Goal: Communication & Community: Answer question/provide support

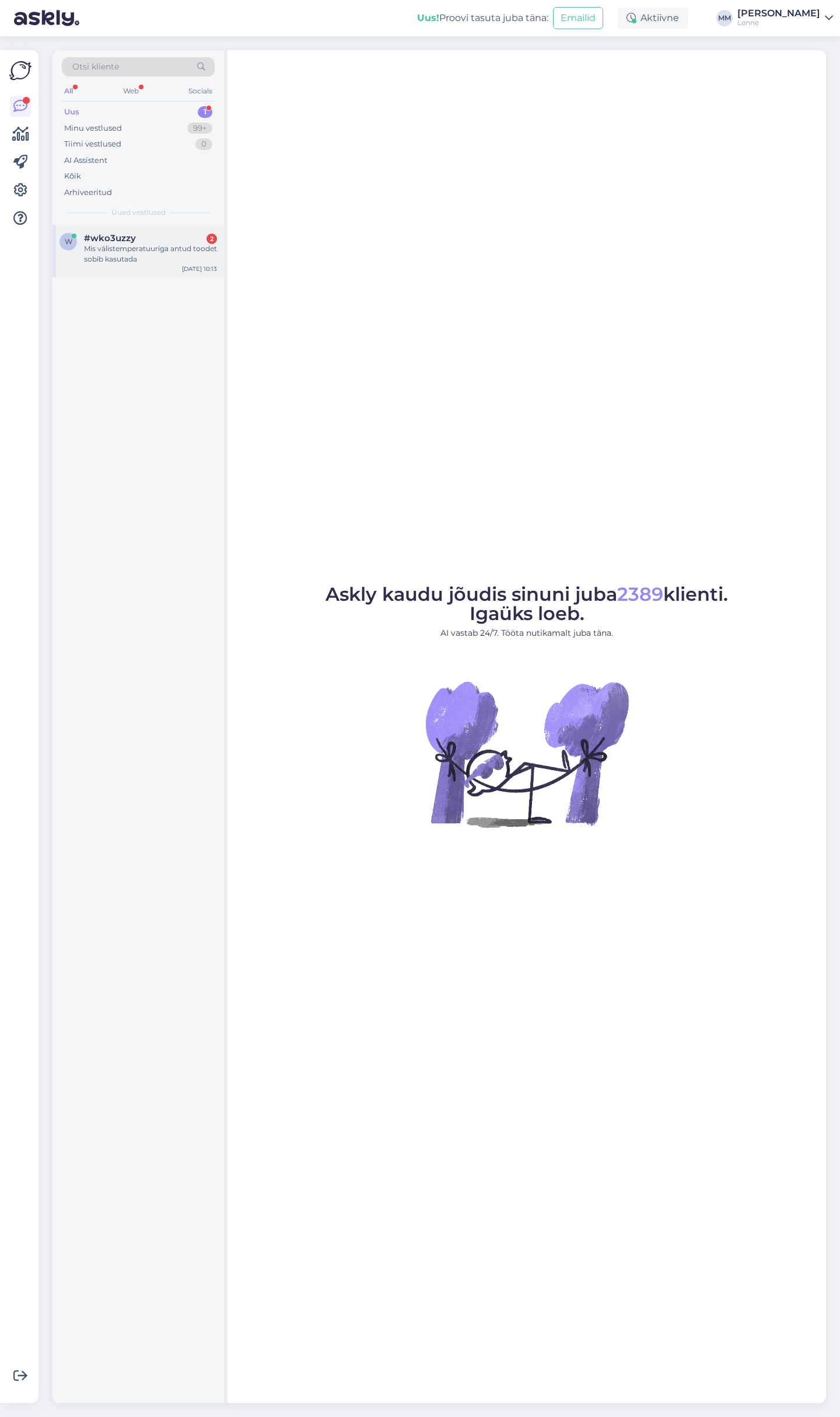
click at [161, 256] on div "Mis välistemperatuuriga antud toodet sobib kasutada" at bounding box center [151, 254] width 133 height 21
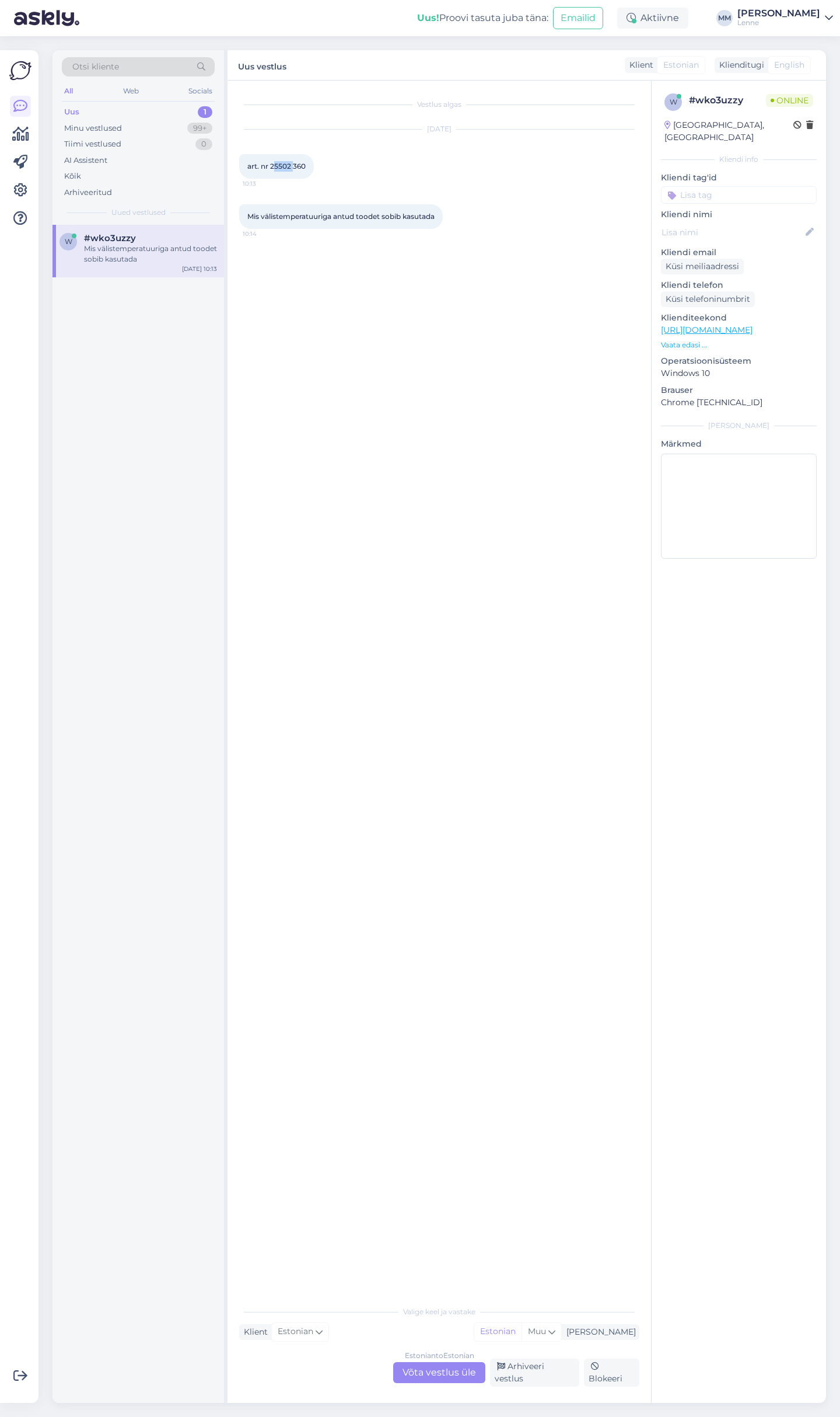
drag, startPoint x: 273, startPoint y: 166, endPoint x: 294, endPoint y: 166, distance: 21.0
click at [294, 166] on span "art. nr 25502 360" at bounding box center [276, 166] width 58 height 9
drag, startPoint x: 271, startPoint y: 166, endPoint x: 305, endPoint y: 166, distance: 34.0
click at [305, 166] on span "art. nr 25502 360" at bounding box center [276, 166] width 58 height 9
copy span "25502 360"
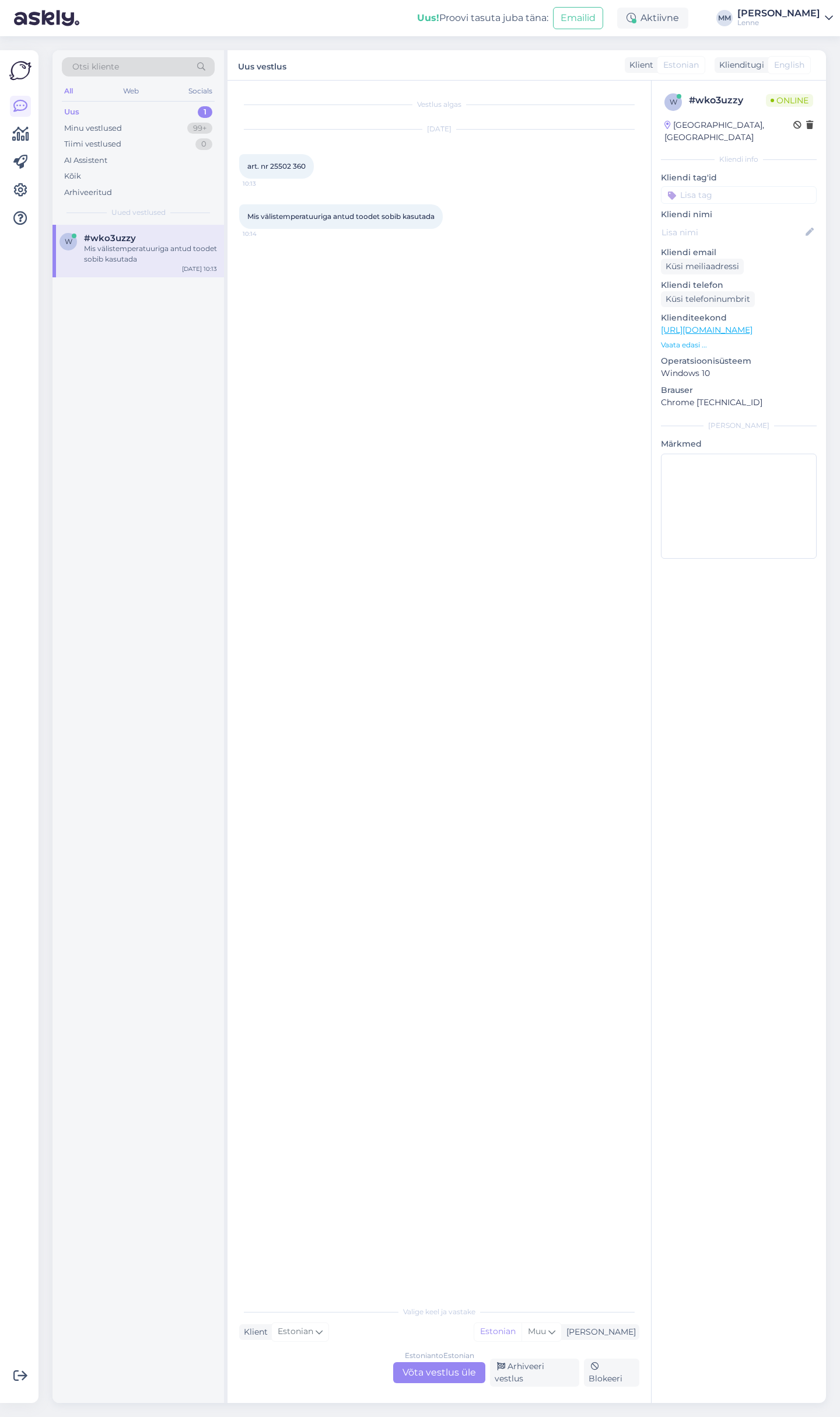
click at [405, 1373] on div "Estonian to Estonian Võta vestlus üle" at bounding box center [439, 1372] width 92 height 21
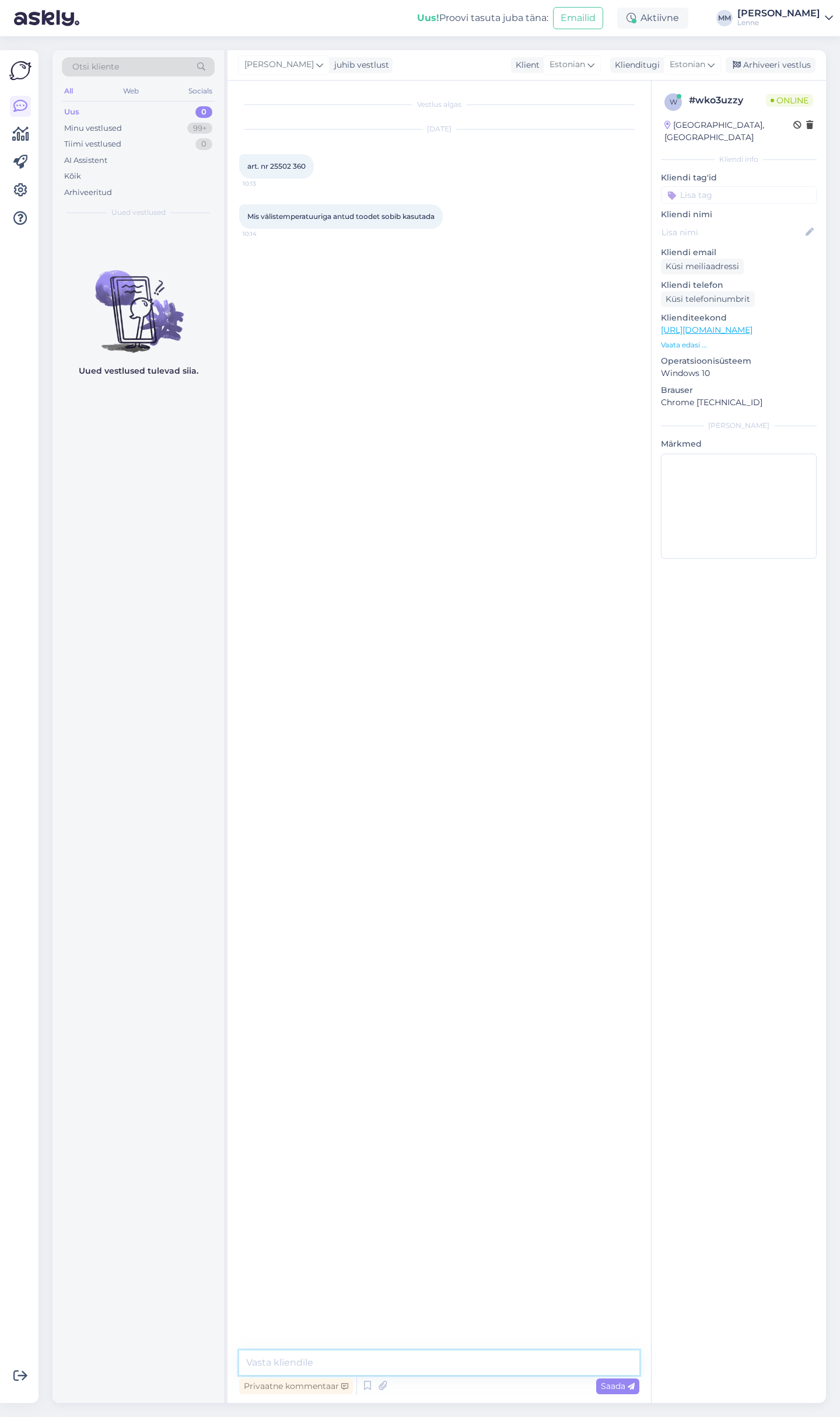
click at [373, 1368] on textarea at bounding box center [439, 1362] width 400 height 24
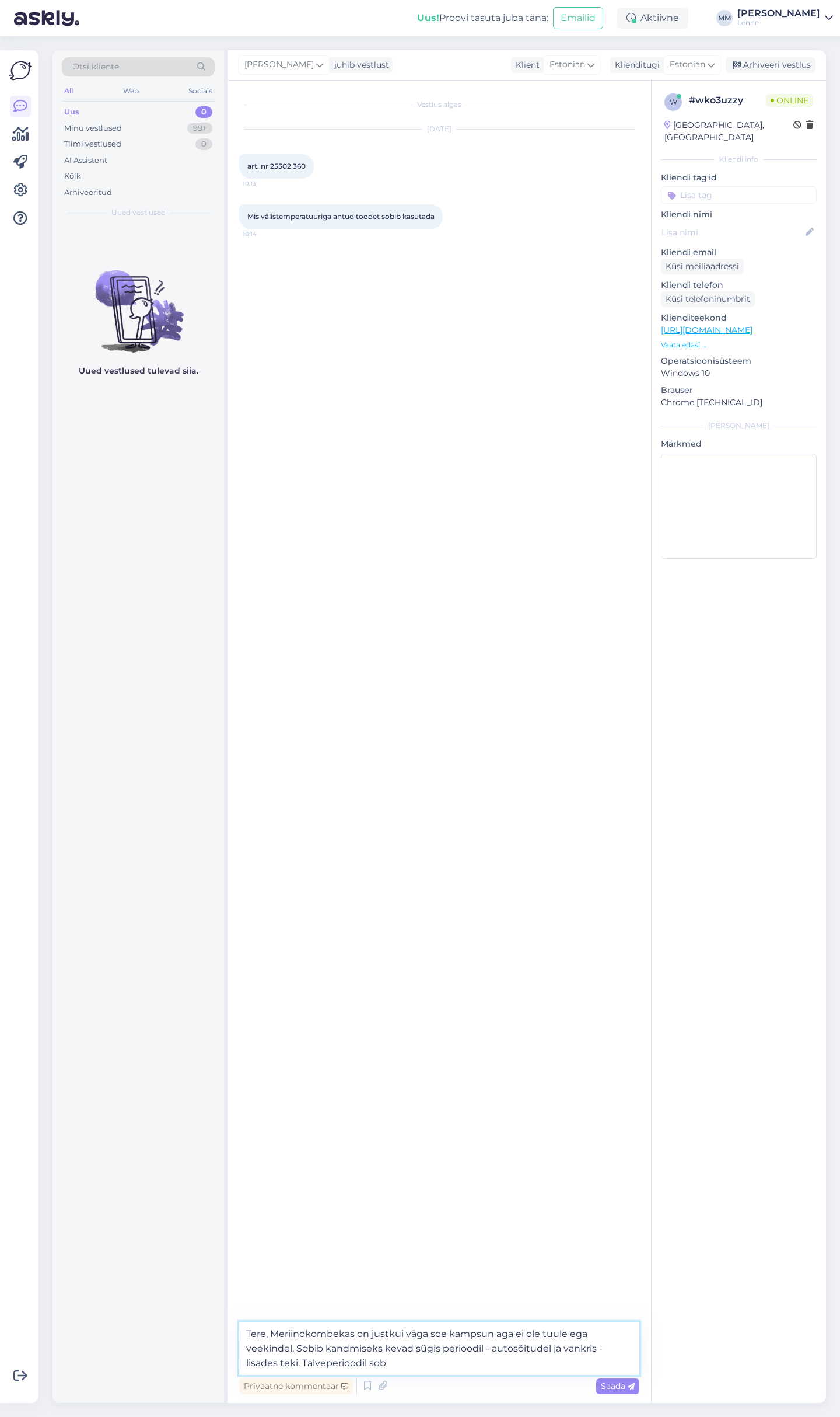
click at [297, 1365] on textarea "Tere, Meriinokombekas on justkui väga soe kampsun aga ei ole tuule ega veekinde…" at bounding box center [439, 1349] width 400 height 53
click at [478, 1361] on textarea "Tere, Meriinokombekas on justkui väga soe kampsun aga ei ole tuule ega veekinde…" at bounding box center [439, 1349] width 400 height 53
type textarea "Tere, Meriinokombekas on justkui väga soe kampsun aga ei ole tuule ega veekinde…"
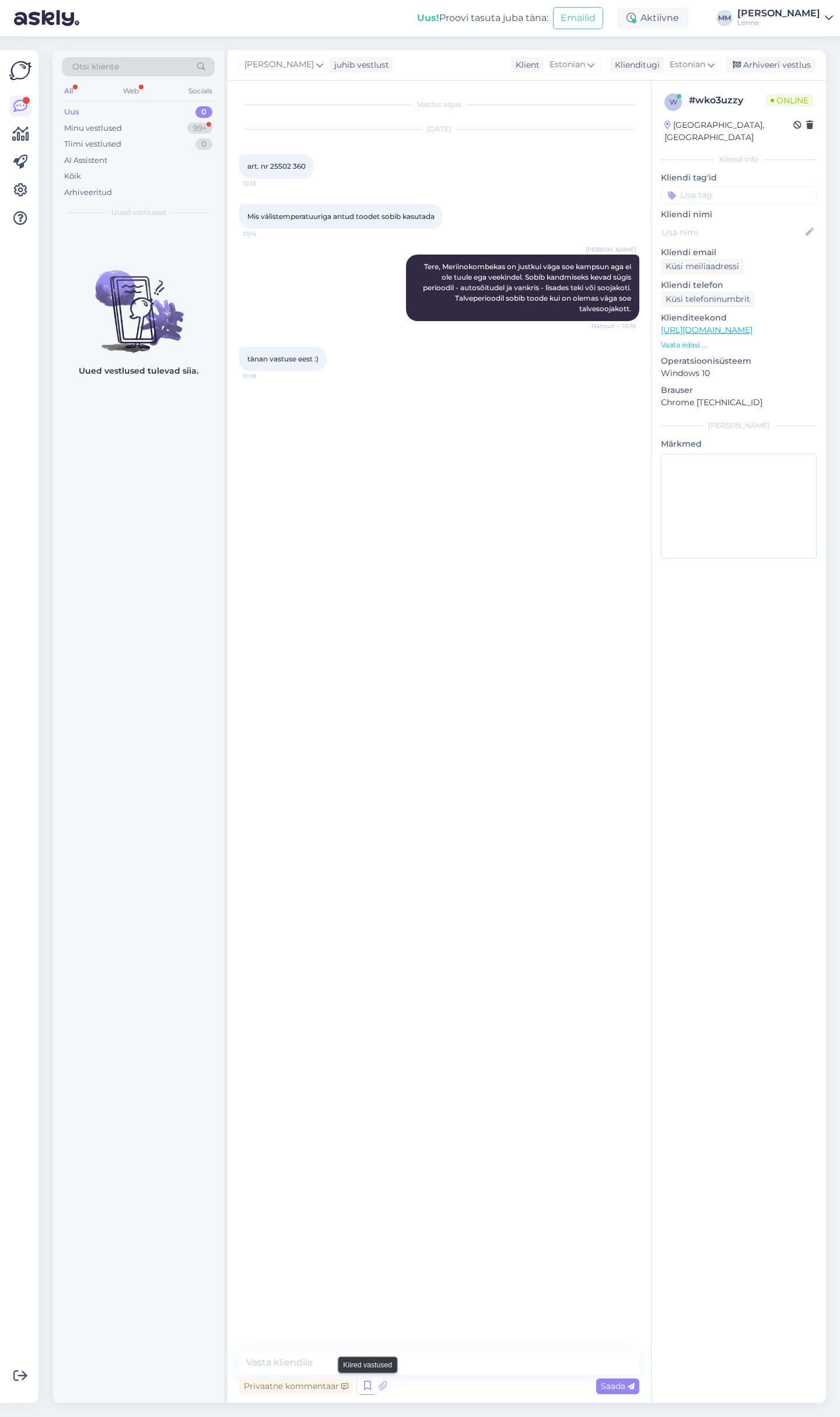
click at [368, 1390] on icon at bounding box center [368, 1385] width 14 height 17
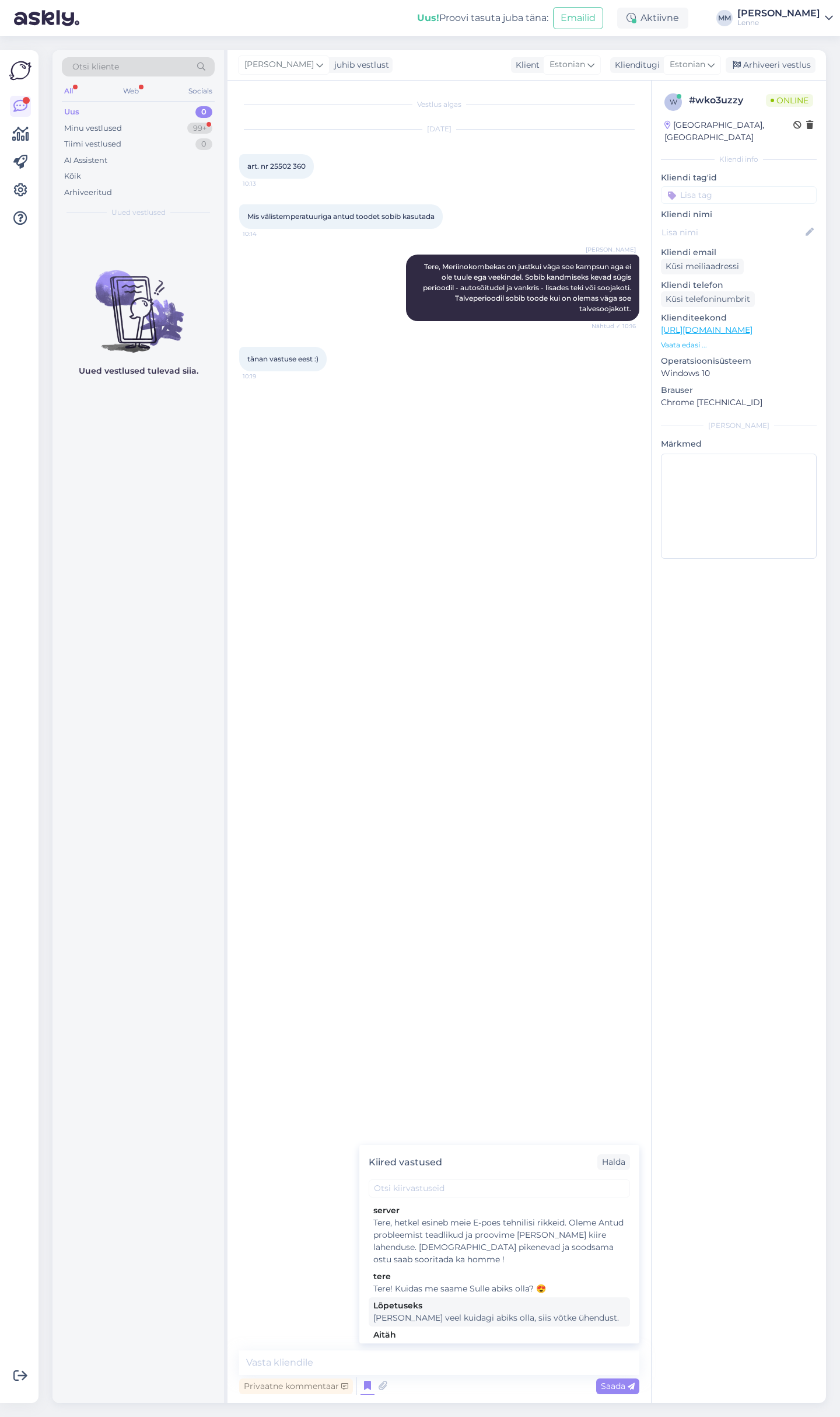
click at [449, 1308] on div "Lõpetuseks" at bounding box center [499, 1306] width 252 height 12
type textarea "[PERSON_NAME] veel kuidagi abiks olla, siis võtke ühendust."
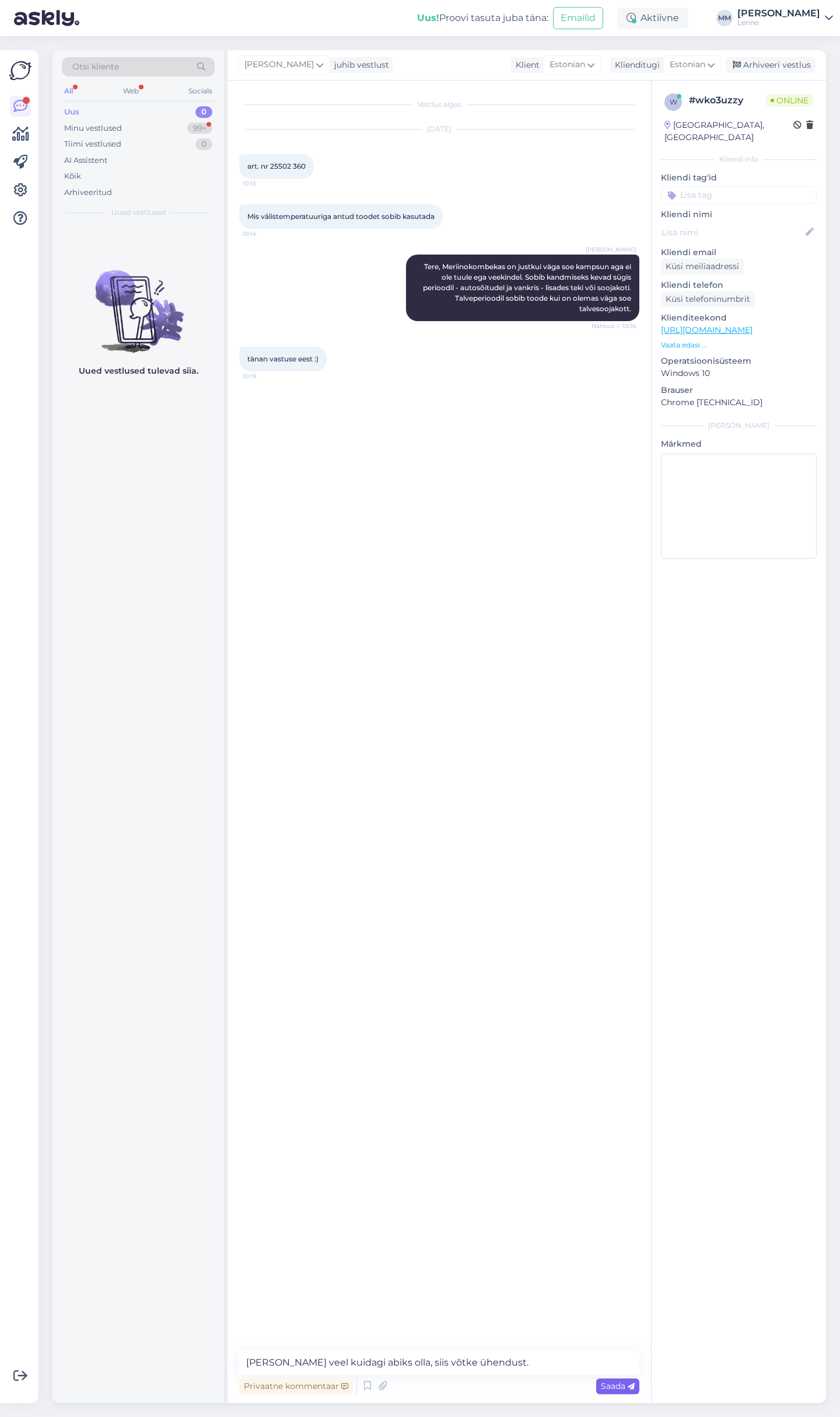
click at [635, 1387] on icon at bounding box center [631, 1386] width 7 height 7
click at [149, 122] on div "Minu vestlused 99+" at bounding box center [138, 129] width 153 height 17
